Goal: Check status: Check status

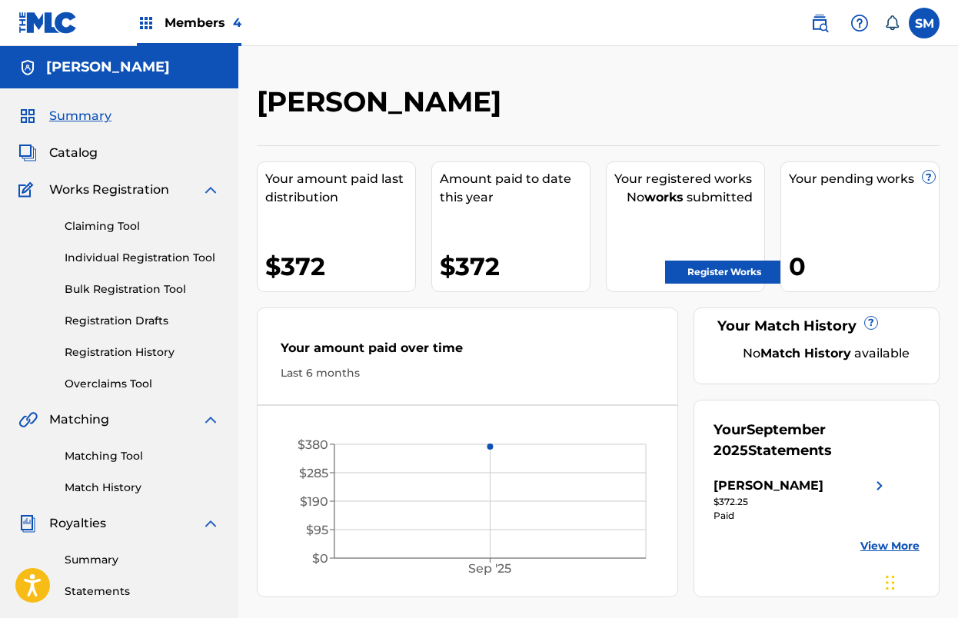
click at [186, 28] on span "Members 4" at bounding box center [202, 23] width 77 height 18
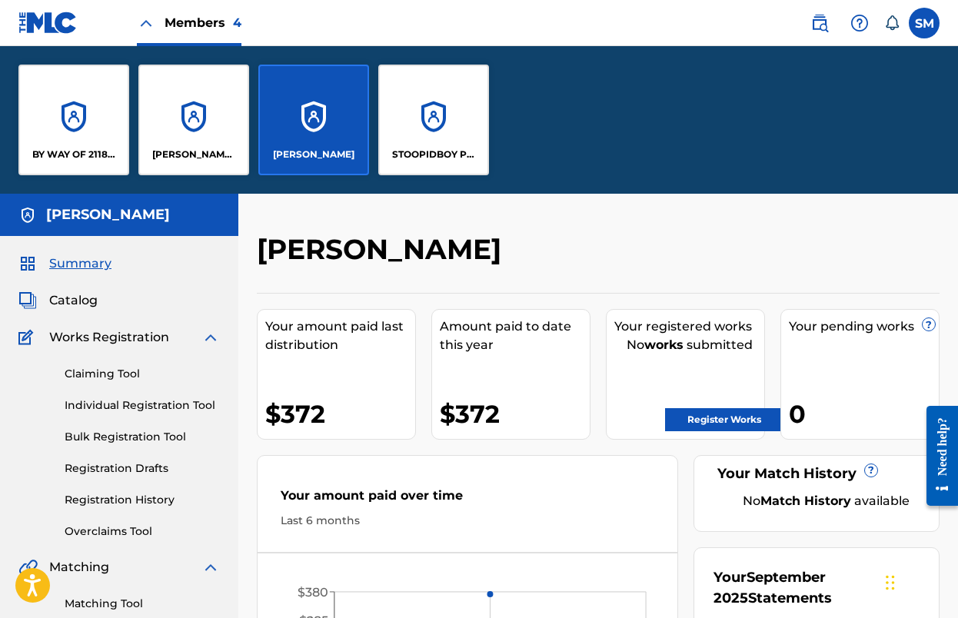
click at [428, 154] on p "STOOPIDBOY PUBLISHING" at bounding box center [434, 155] width 84 height 14
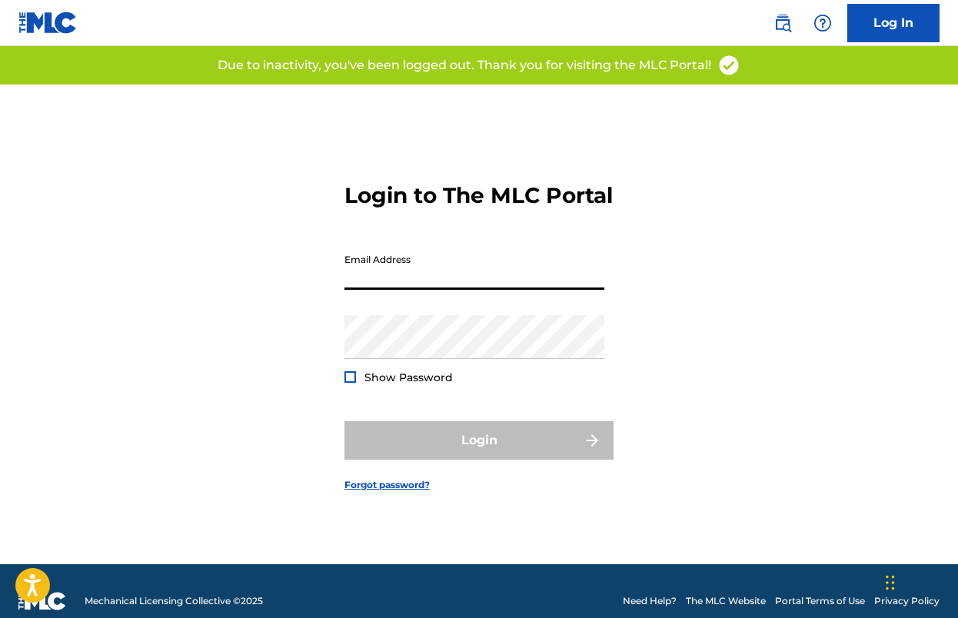
type input "[EMAIL_ADDRESS][DOMAIN_NAME]"
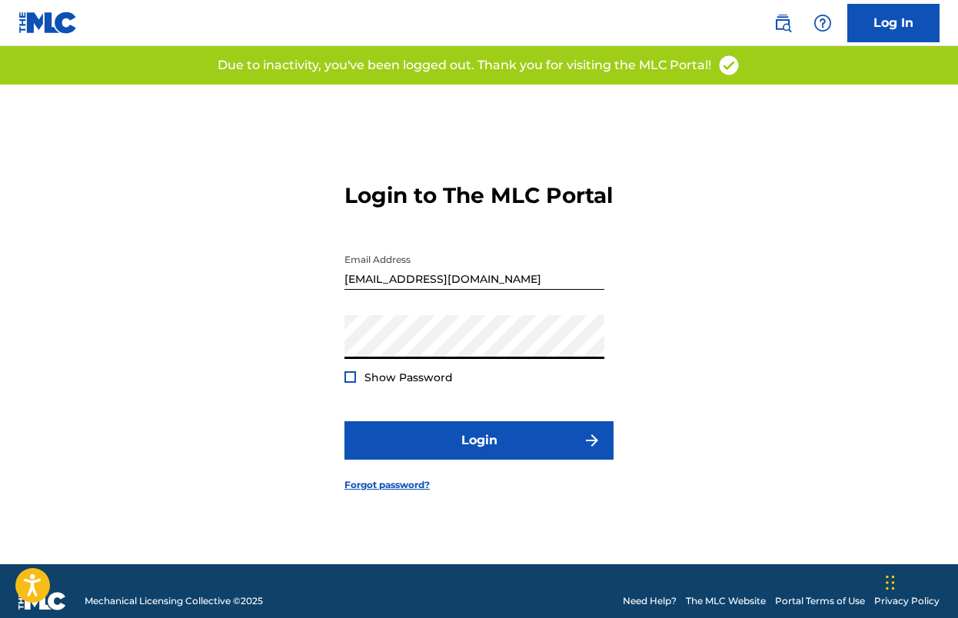
click at [510, 480] on form "Login to The MLC Portal Email Address [EMAIL_ADDRESS][DOMAIN_NAME] Password Sho…" at bounding box center [478, 325] width 269 height 480
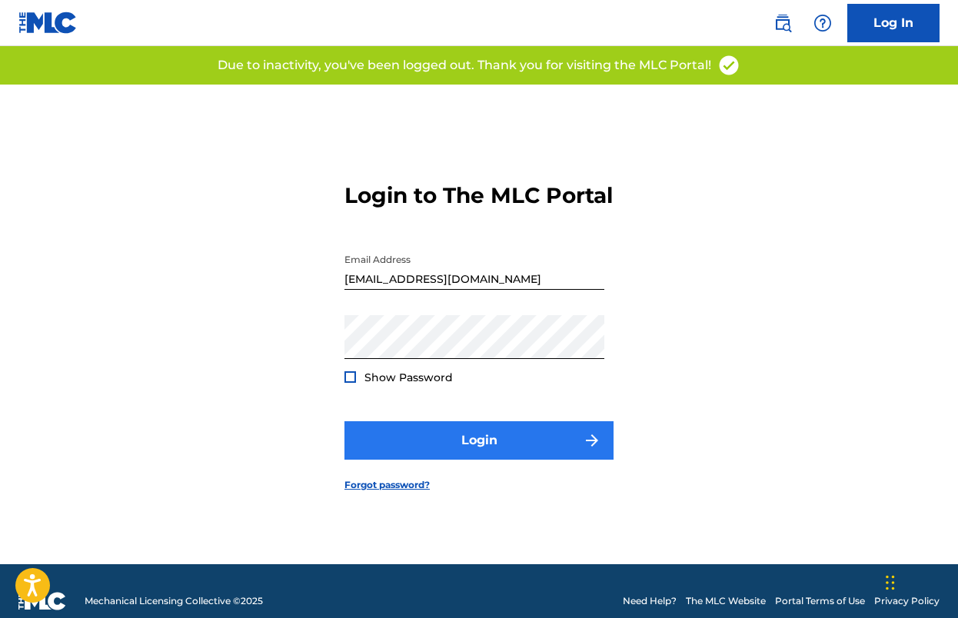
click at [497, 450] on button "Login" at bounding box center [478, 440] width 269 height 38
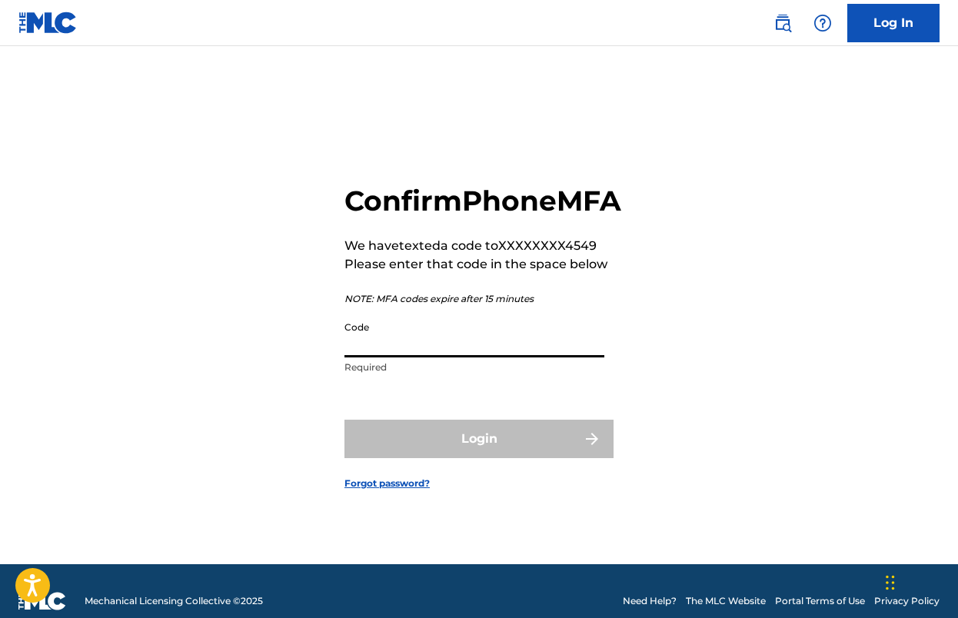
click at [390, 357] on input "Code" at bounding box center [474, 336] width 260 height 44
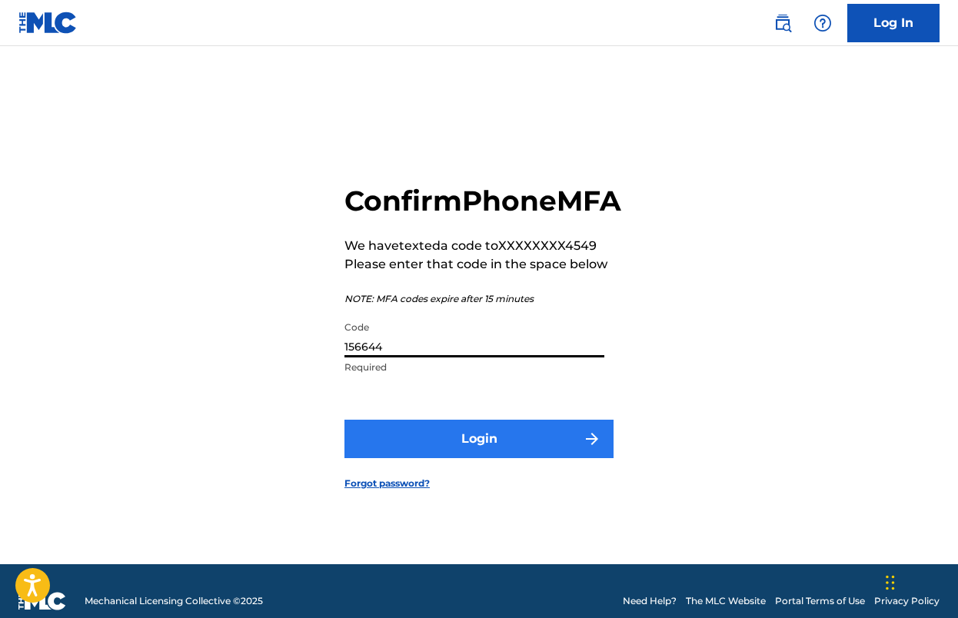
type input "156644"
click at [481, 458] on button "Login" at bounding box center [478, 439] width 269 height 38
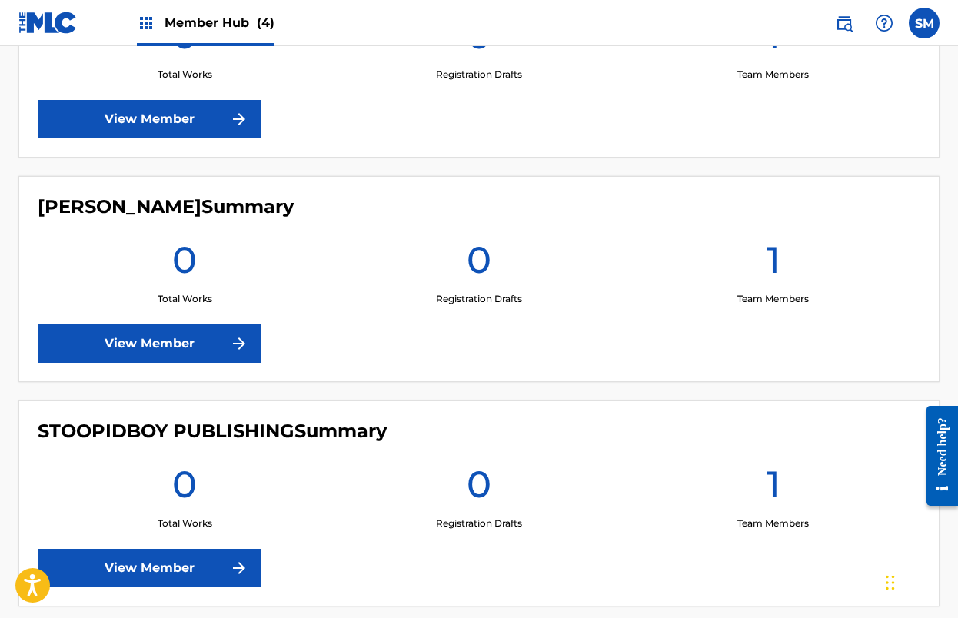
scroll to position [752, 0]
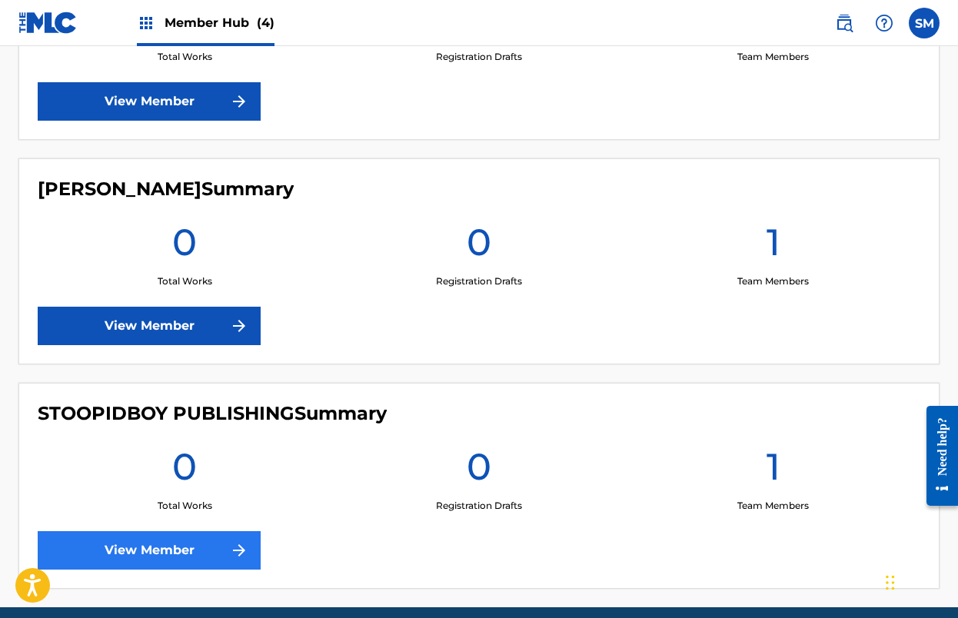
click at [191, 541] on link "View Member" at bounding box center [149, 550] width 223 height 38
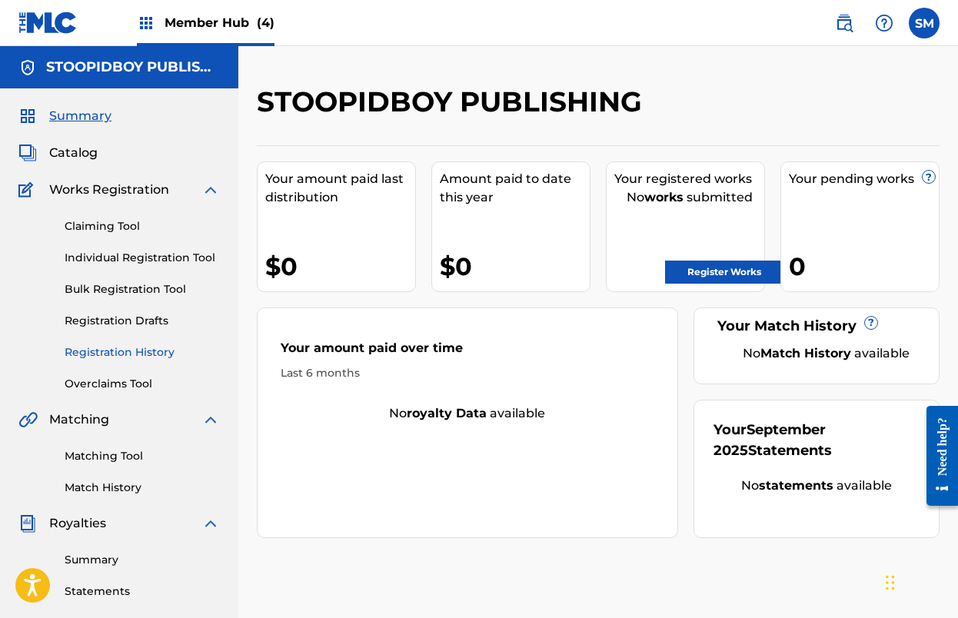
click at [114, 347] on link "Registration History" at bounding box center [142, 352] width 155 height 16
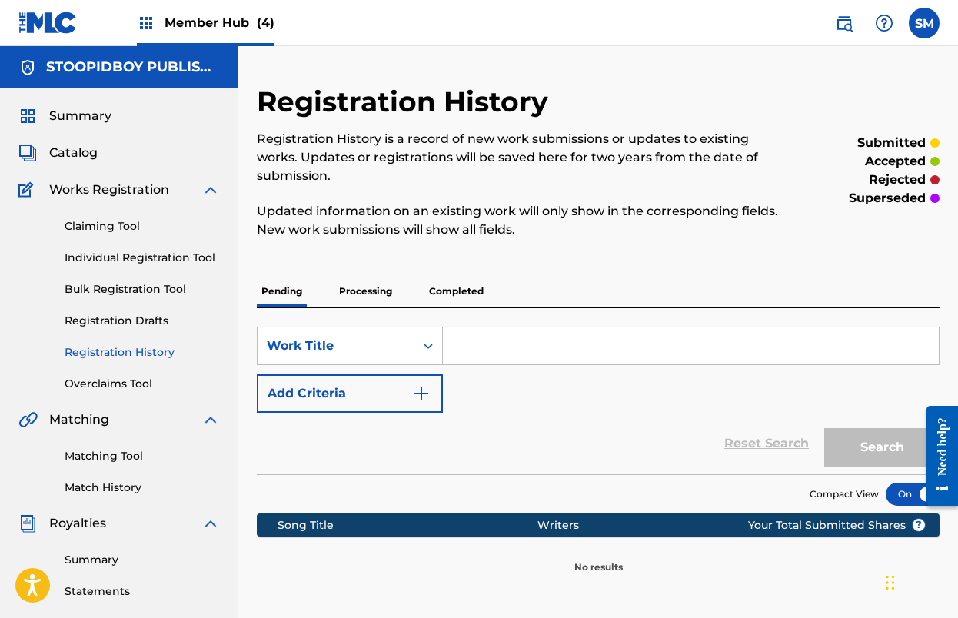
click at [377, 298] on p "Processing" at bounding box center [365, 291] width 62 height 32
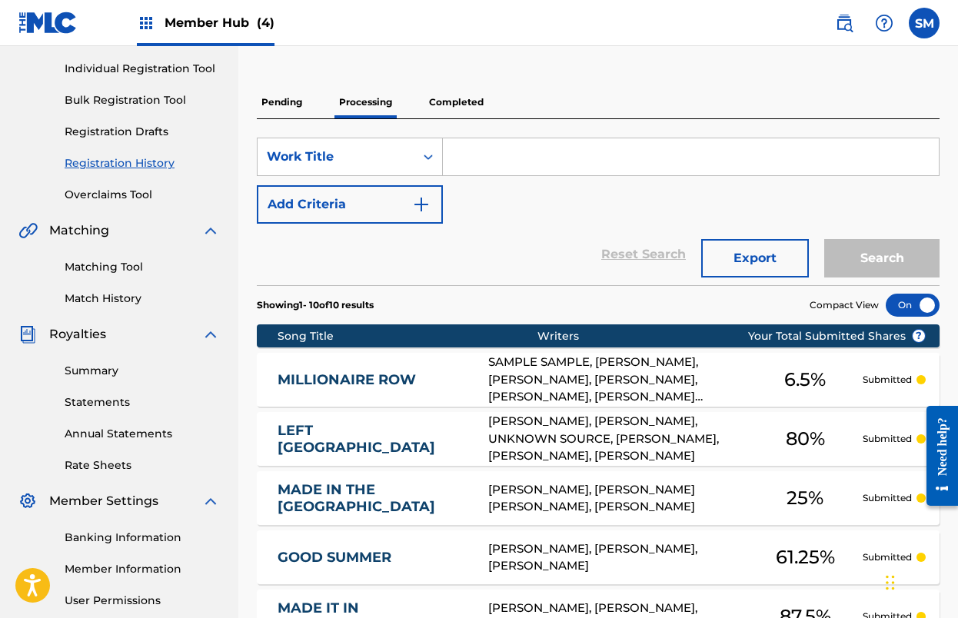
scroll to position [459, 0]
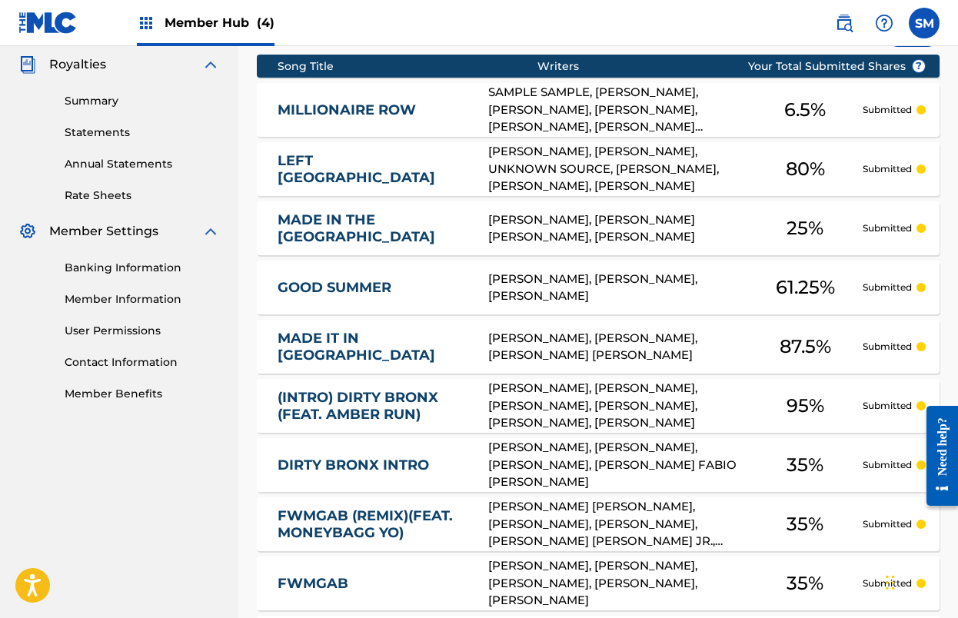
click at [225, 23] on span "Member Hub (4)" at bounding box center [219, 23] width 110 height 18
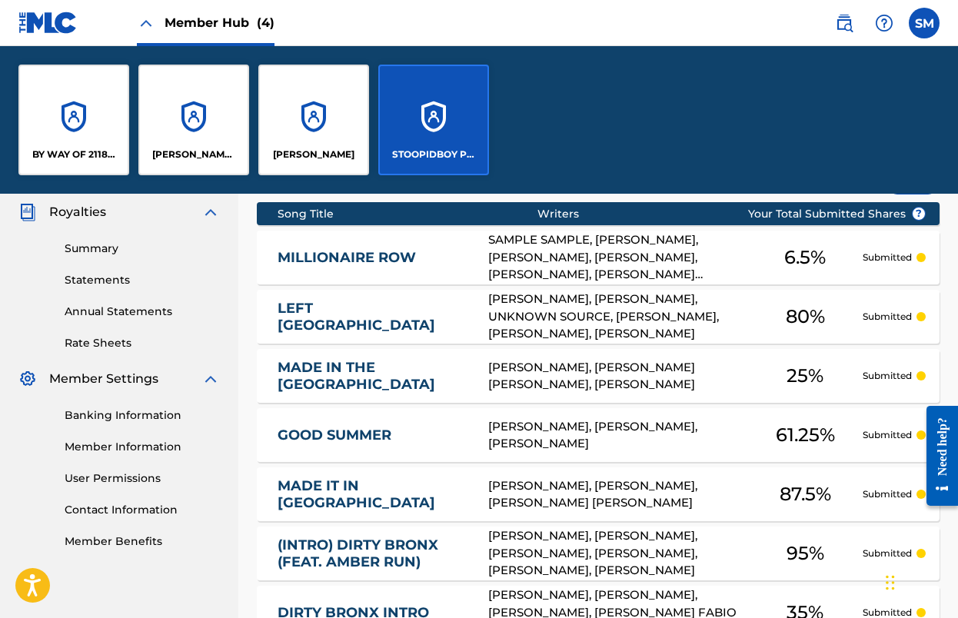
click at [435, 161] on p "STOOPIDBOY PUBLISHING" at bounding box center [434, 155] width 84 height 14
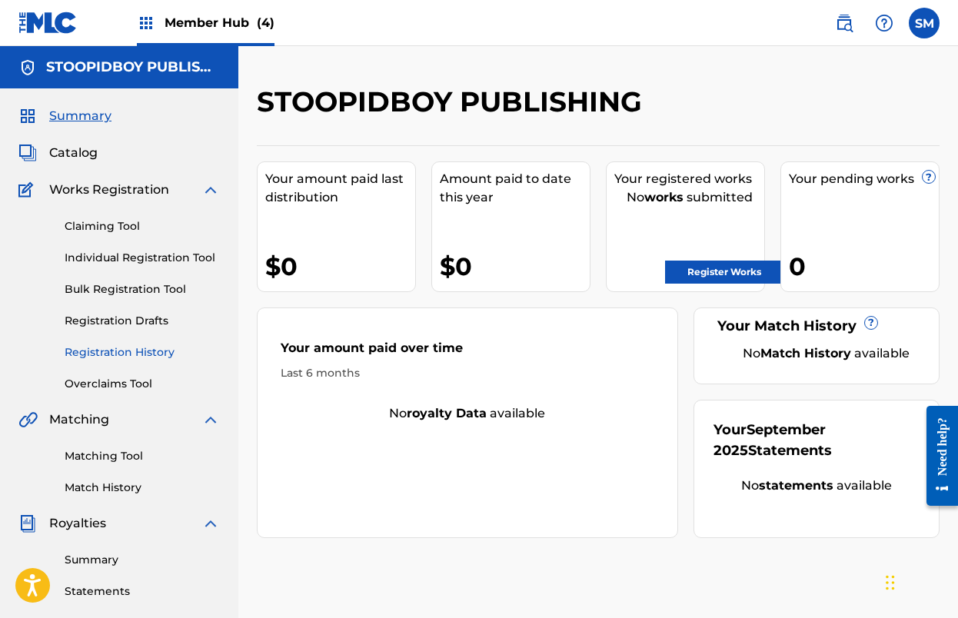
click at [125, 357] on link "Registration History" at bounding box center [142, 352] width 155 height 16
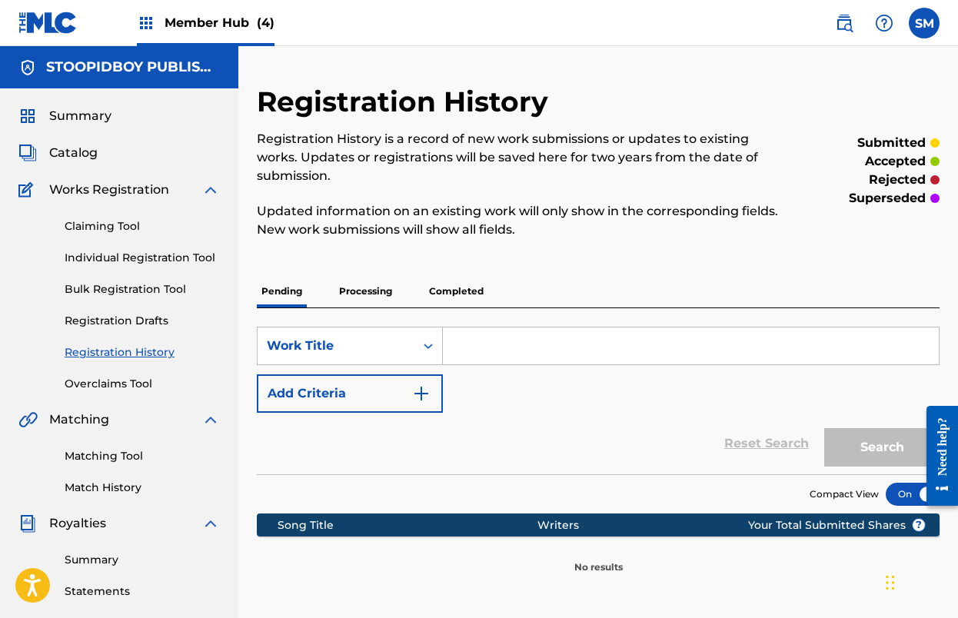
click at [384, 287] on p "Processing" at bounding box center [365, 291] width 62 height 32
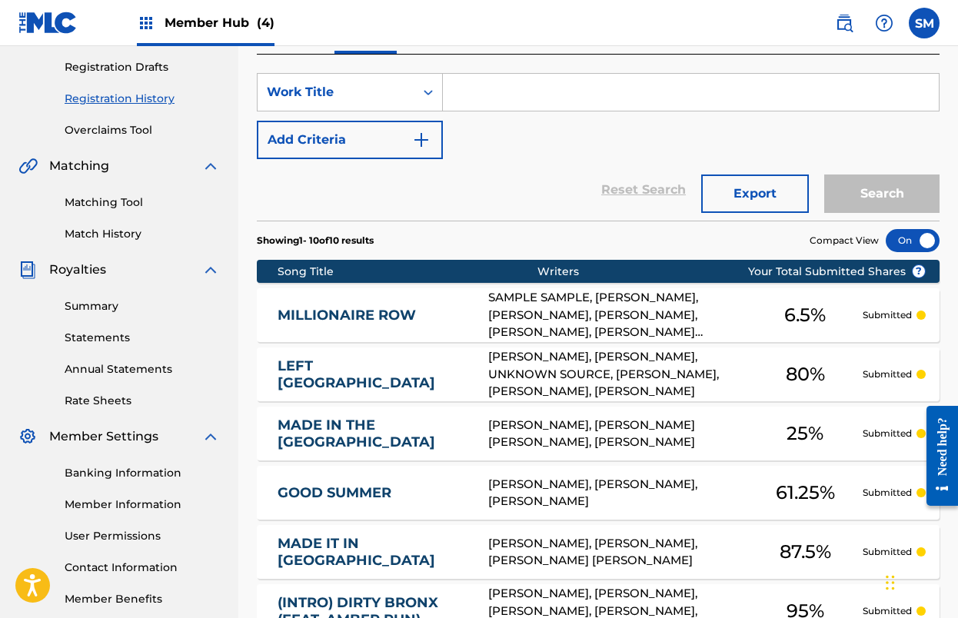
scroll to position [402, 0]
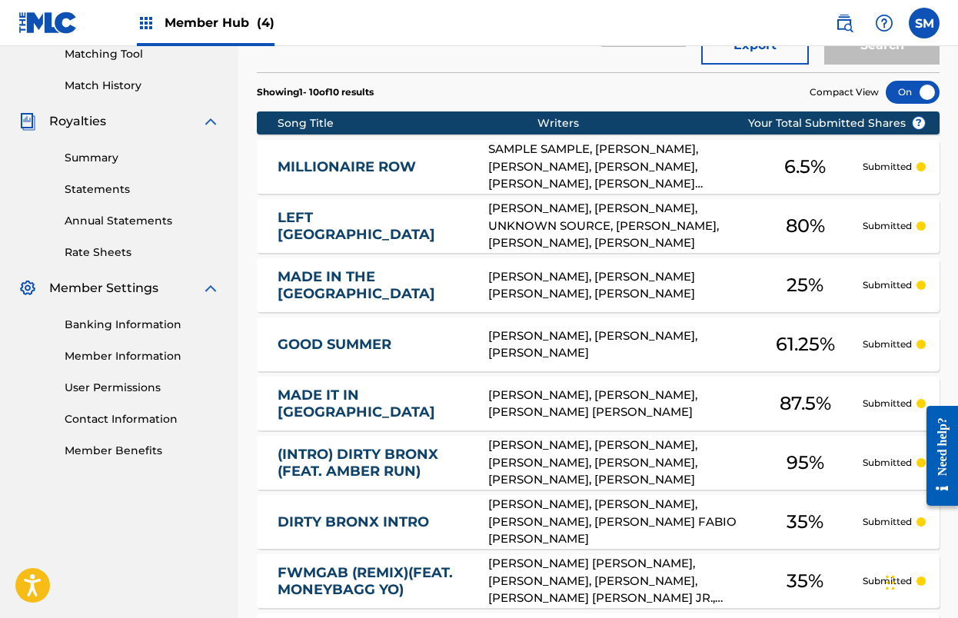
click at [842, 175] on div "6.5 %" at bounding box center [804, 166] width 115 height 35
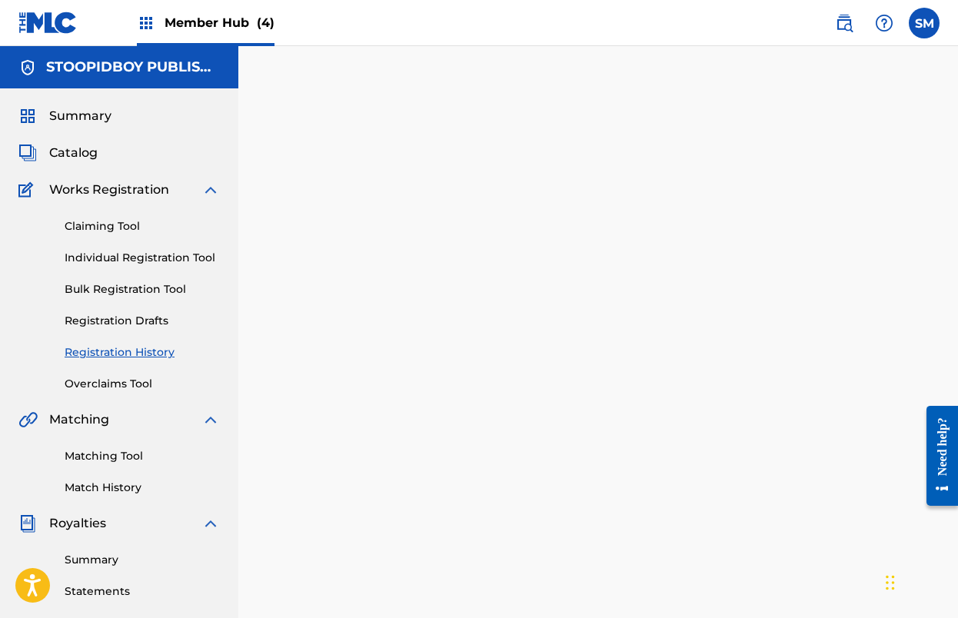
click at [842, 175] on div at bounding box center [597, 482] width 719 height 795
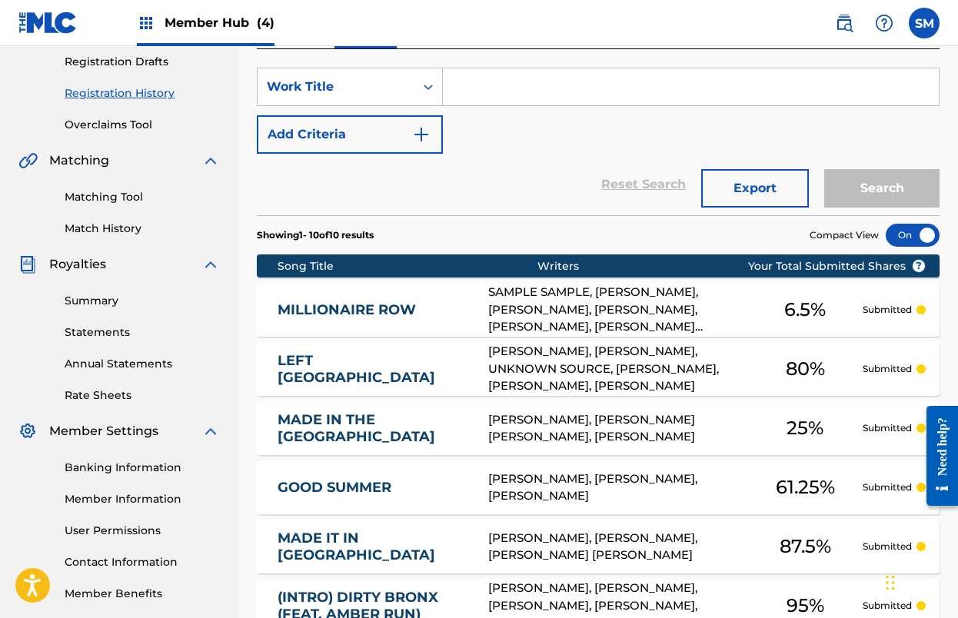
scroll to position [240, 0]
